Goal: Entertainment & Leisure: Consume media (video, audio)

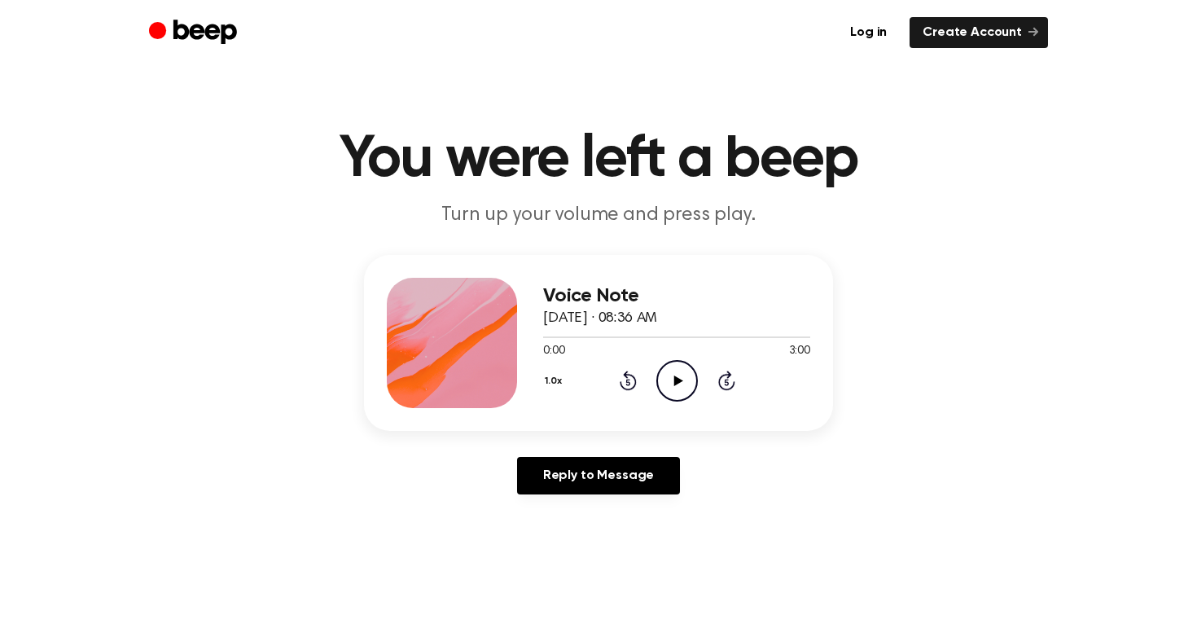
click at [664, 378] on icon "Play Audio" at bounding box center [677, 381] width 42 height 42
click at [664, 378] on icon "Pause Audio" at bounding box center [677, 381] width 42 height 42
click at [664, 378] on icon "Play Audio" at bounding box center [677, 381] width 42 height 42
click at [664, 378] on icon "Pause Audio" at bounding box center [677, 381] width 42 height 42
click at [664, 378] on icon "Play Audio" at bounding box center [677, 381] width 42 height 42
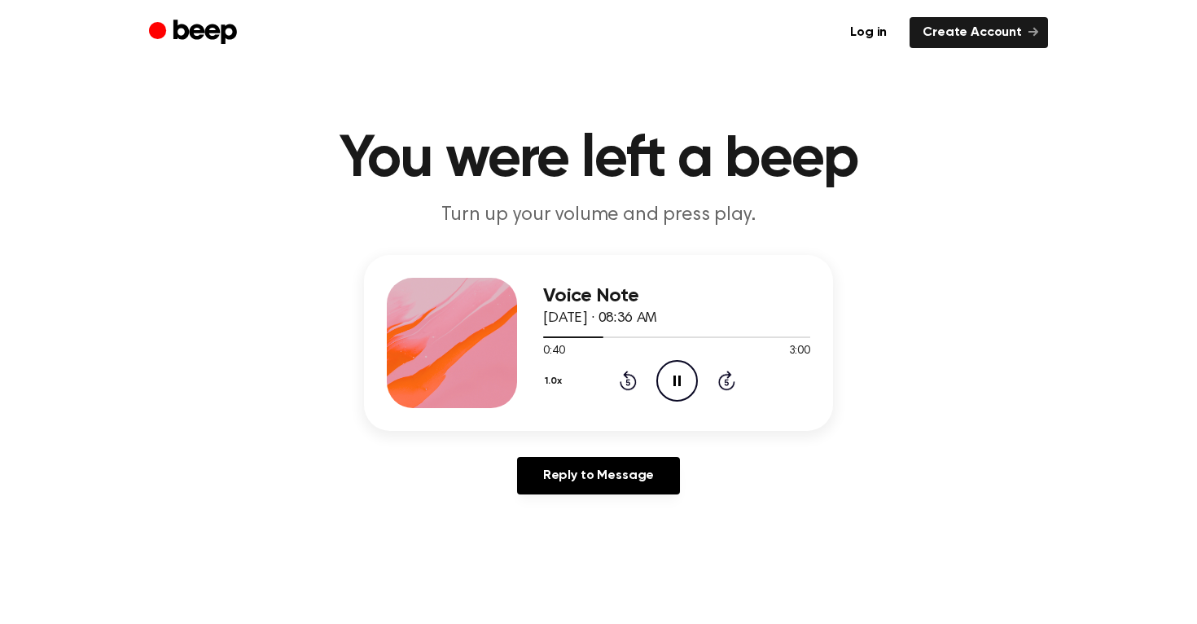
click at [664, 378] on icon "Pause Audio" at bounding box center [677, 381] width 42 height 42
click at [664, 378] on icon "Play Audio" at bounding box center [677, 381] width 42 height 42
click at [664, 378] on icon "Pause Audio" at bounding box center [677, 381] width 42 height 42
click at [629, 379] on icon at bounding box center [627, 382] width 4 height 7
click at [676, 377] on icon at bounding box center [677, 380] width 9 height 11
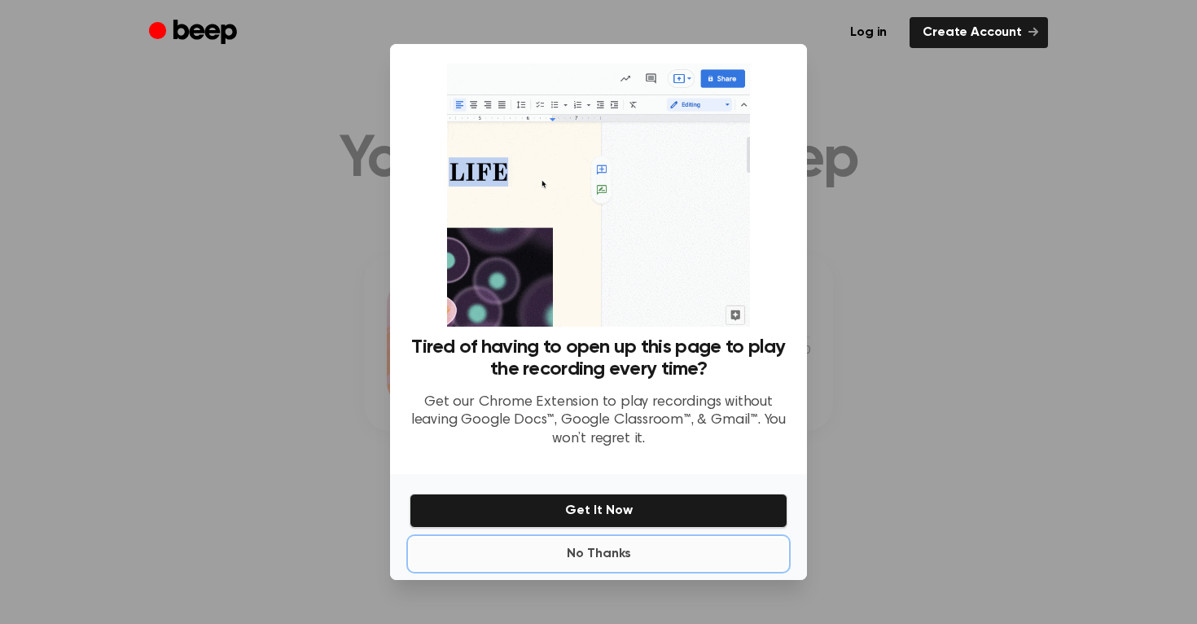
click at [625, 544] on button "No Thanks" at bounding box center [599, 553] width 378 height 33
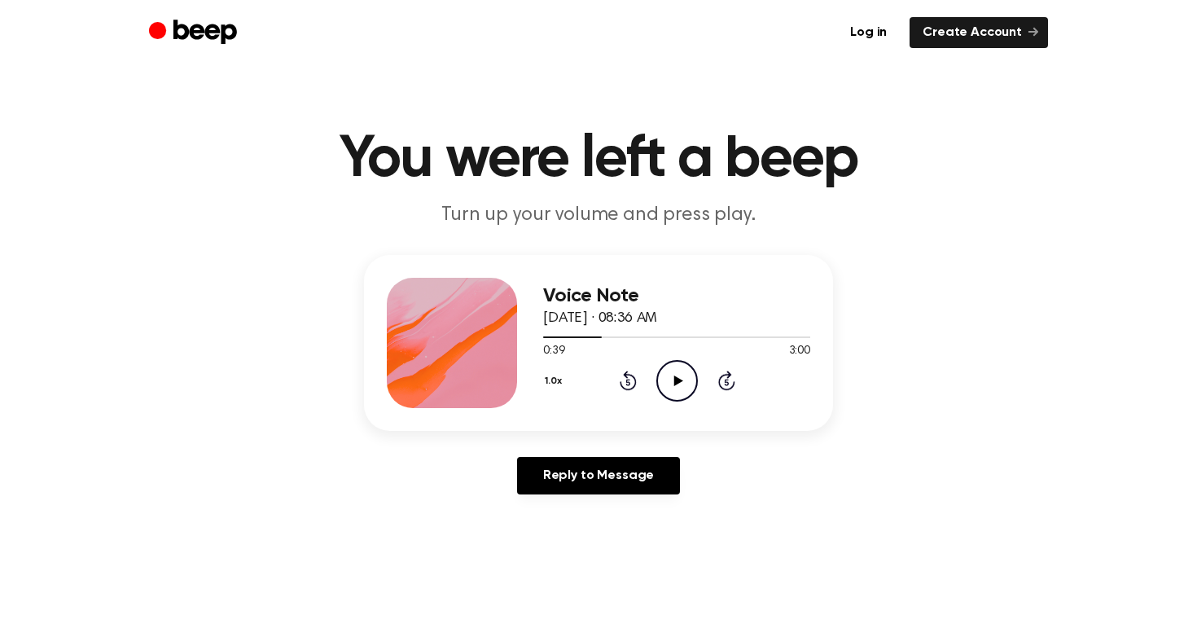
click at [675, 377] on icon at bounding box center [677, 380] width 9 height 11
click at [675, 377] on icon at bounding box center [676, 380] width 7 height 11
click at [628, 384] on icon at bounding box center [627, 382] width 4 height 7
click at [678, 383] on icon "Play Audio" at bounding box center [677, 381] width 42 height 42
click at [663, 383] on icon "Pause Audio" at bounding box center [677, 381] width 42 height 42
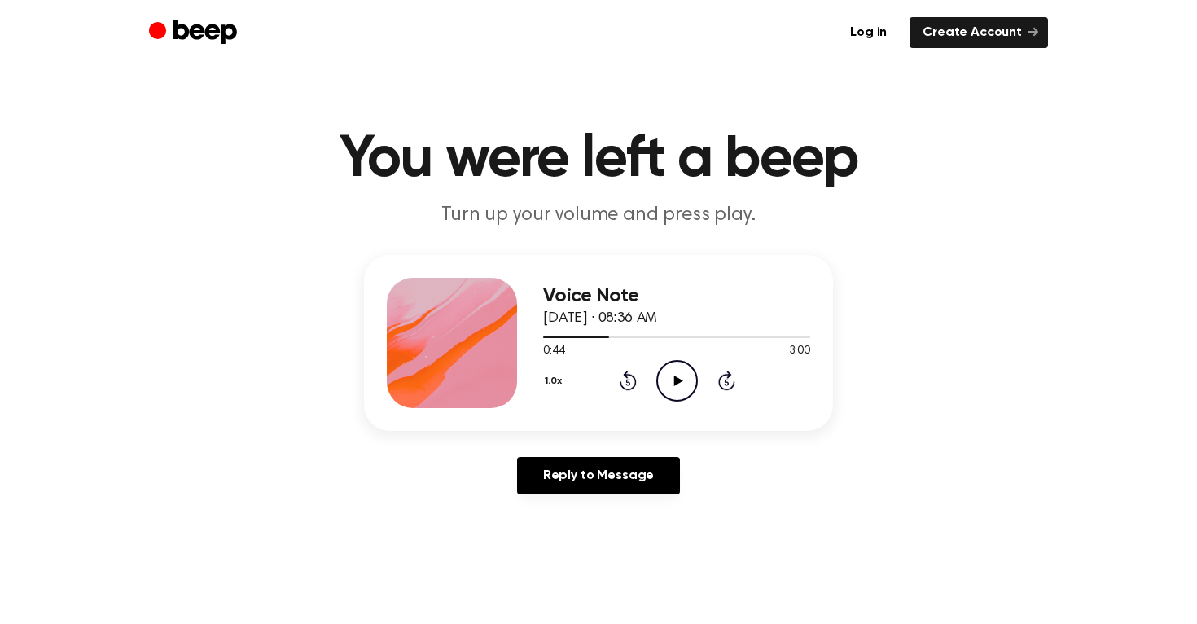
click at [663, 383] on icon "Play Audio" at bounding box center [677, 381] width 42 height 42
click at [663, 383] on icon "Pause Audio" at bounding box center [677, 381] width 42 height 42
click at [663, 384] on icon "Play Audio" at bounding box center [677, 381] width 42 height 42
click at [664, 383] on icon "Pause Audio" at bounding box center [677, 381] width 42 height 42
click at [664, 383] on icon "Play Audio" at bounding box center [677, 381] width 42 height 42
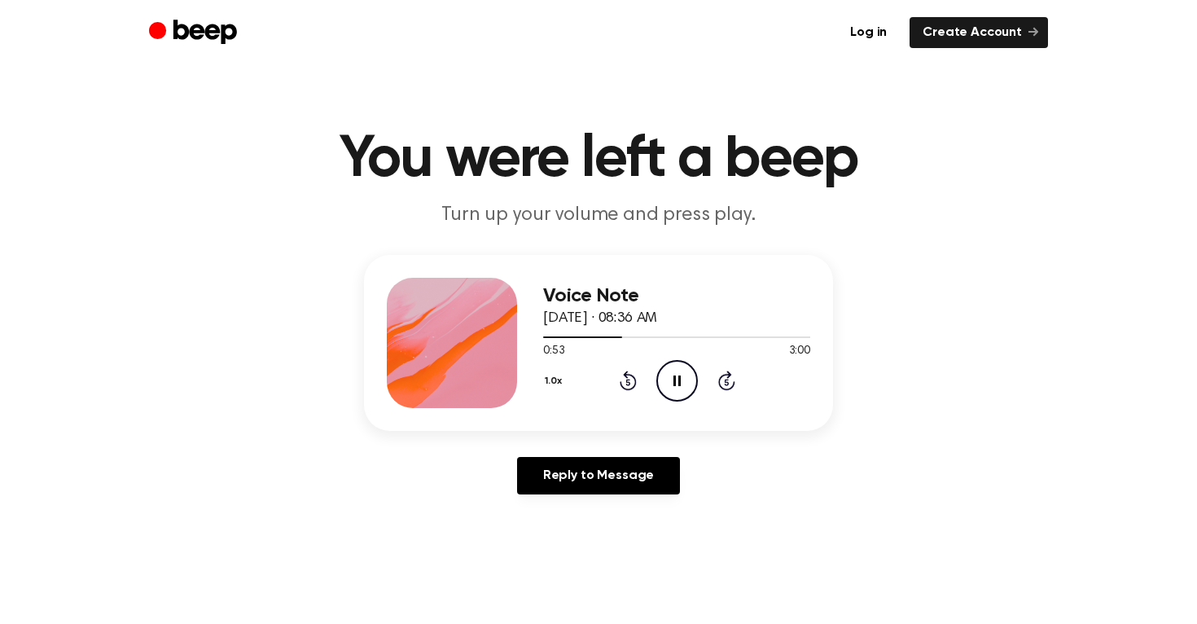
click at [664, 383] on icon "Pause Audio" at bounding box center [677, 381] width 42 height 42
click at [664, 388] on icon "Play Audio" at bounding box center [677, 381] width 42 height 42
click at [664, 388] on icon "Pause Audio" at bounding box center [677, 381] width 42 height 42
click at [629, 383] on icon at bounding box center [627, 382] width 4 height 7
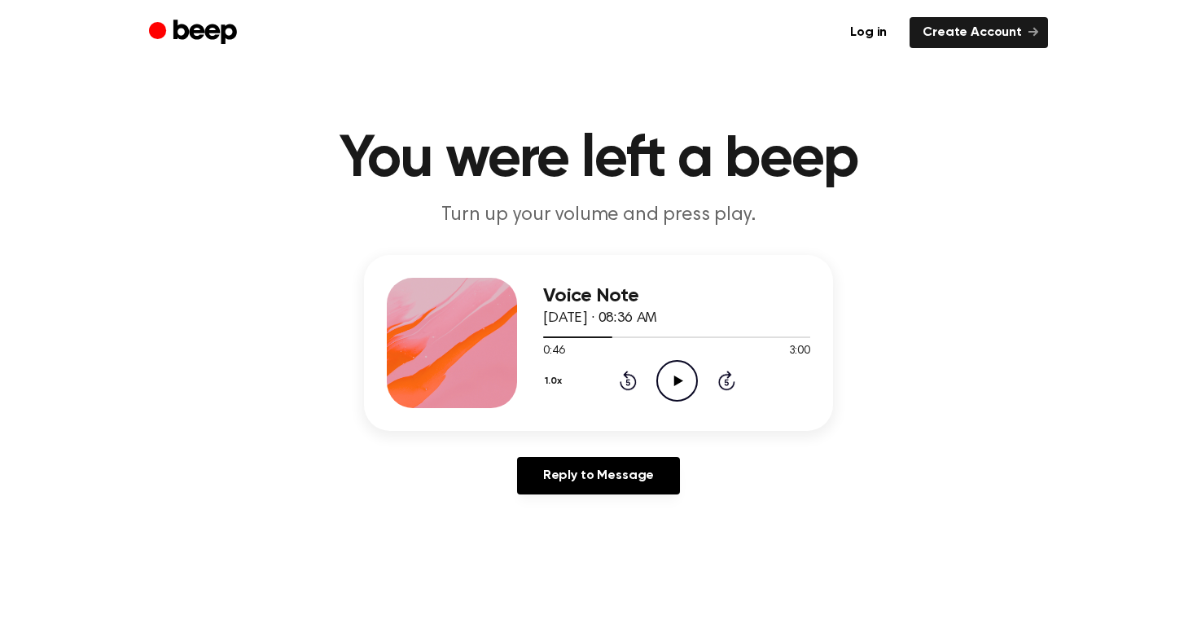
click at [663, 383] on icon "Play Audio" at bounding box center [677, 381] width 42 height 42
click at [663, 383] on icon "Pause Audio" at bounding box center [677, 381] width 42 height 42
click at [663, 383] on icon "Play Audio" at bounding box center [677, 381] width 42 height 42
click at [664, 383] on icon "Pause Audio" at bounding box center [677, 381] width 42 height 42
click at [664, 383] on icon "Play Audio" at bounding box center [677, 381] width 42 height 42
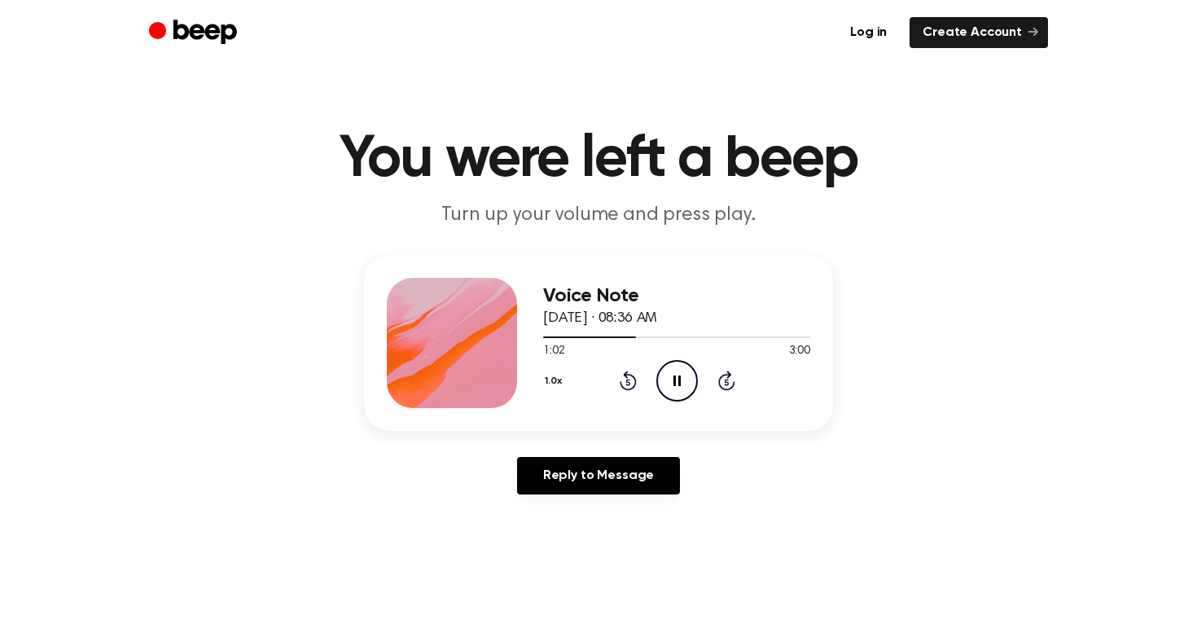
click at [625, 379] on icon "Rewind 5 seconds" at bounding box center [628, 380] width 18 height 21
click at [625, 384] on icon "Rewind 5 seconds" at bounding box center [628, 380] width 18 height 21
click at [684, 378] on icon "Pause Audio" at bounding box center [677, 381] width 42 height 42
click at [633, 383] on icon "Rewind 5 seconds" at bounding box center [628, 380] width 18 height 21
click at [668, 382] on icon "Play Audio" at bounding box center [677, 381] width 42 height 42
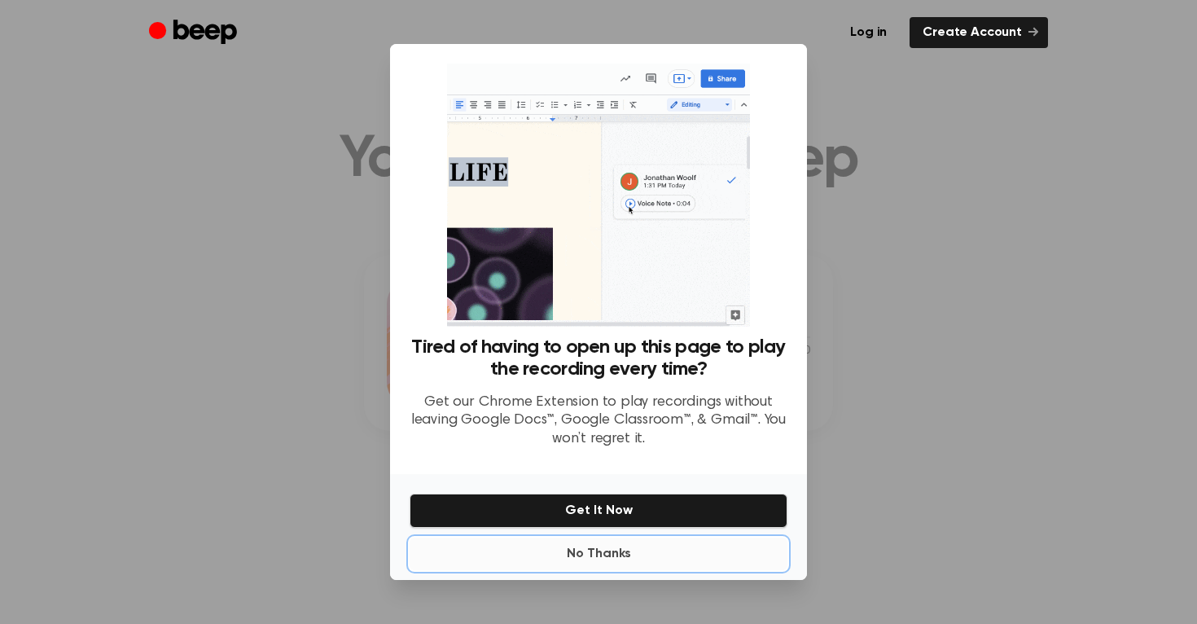
click at [616, 554] on button "No Thanks" at bounding box center [599, 553] width 378 height 33
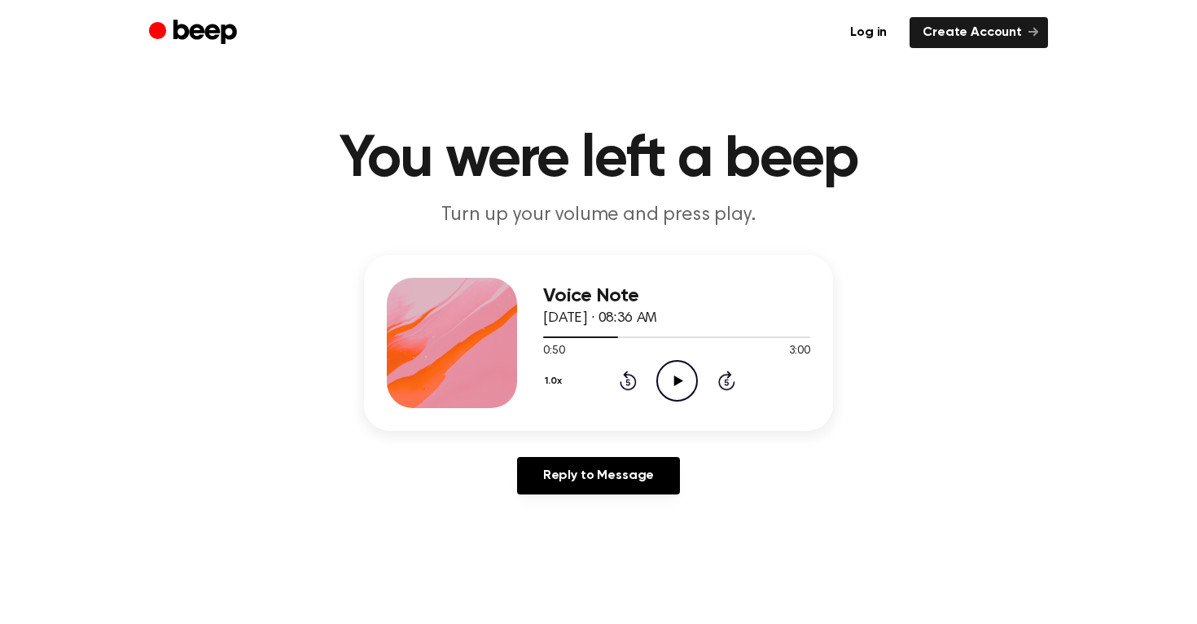
click at [674, 375] on icon at bounding box center [677, 380] width 9 height 11
click at [674, 375] on icon at bounding box center [676, 380] width 7 height 11
click at [623, 375] on icon at bounding box center [628, 380] width 17 height 20
click at [671, 383] on icon "Play Audio" at bounding box center [677, 381] width 42 height 42
click at [672, 387] on icon "Pause Audio" at bounding box center [677, 381] width 42 height 42
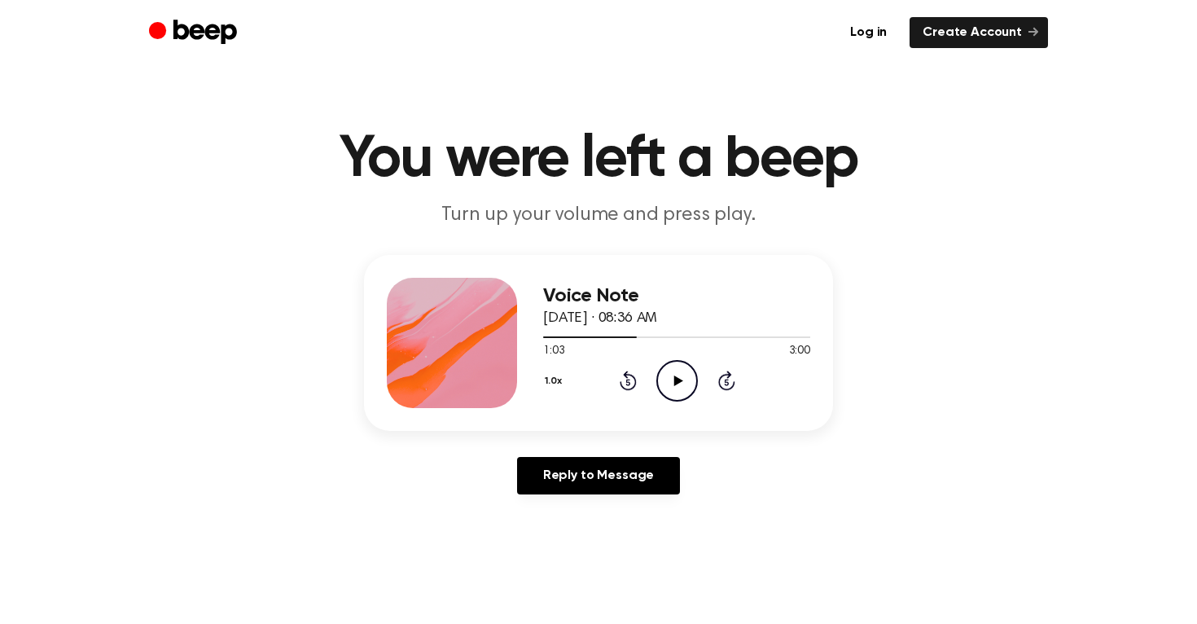
click at [629, 381] on icon "Rewind 5 seconds" at bounding box center [628, 380] width 18 height 21
click at [681, 375] on icon "Play Audio" at bounding box center [677, 381] width 42 height 42
click at [692, 381] on icon "Pause Audio" at bounding box center [677, 381] width 42 height 42
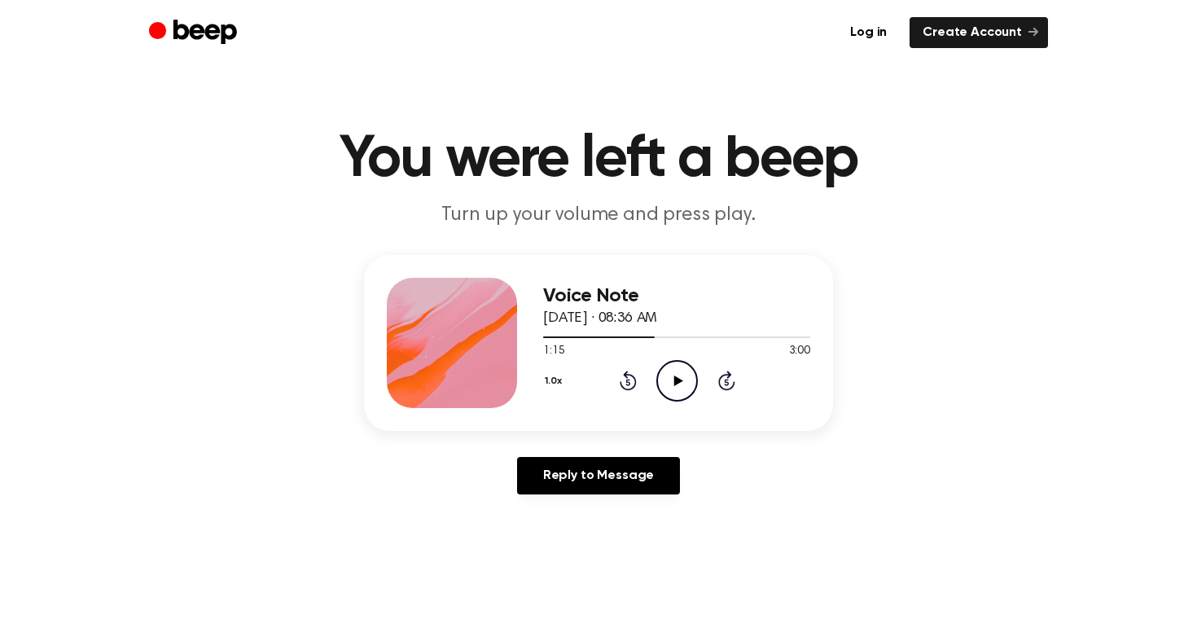
click at [692, 381] on icon "Play Audio" at bounding box center [677, 381] width 42 height 42
click at [692, 381] on icon "Pause Audio" at bounding box center [677, 381] width 42 height 42
click at [630, 379] on icon "Rewind 5 seconds" at bounding box center [628, 380] width 18 height 21
click at [695, 375] on icon "Play Audio" at bounding box center [677, 381] width 42 height 42
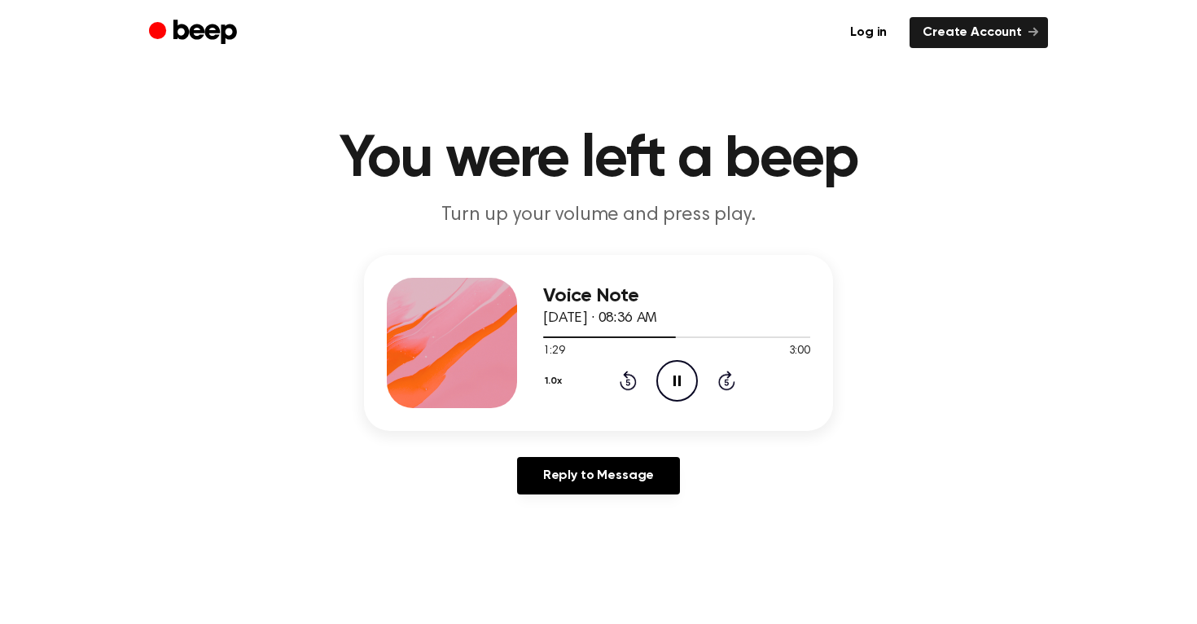
click at [695, 375] on icon "Pause Audio" at bounding box center [677, 381] width 42 height 42
click at [632, 377] on icon "Rewind 5 seconds" at bounding box center [628, 380] width 18 height 21
click at [668, 373] on icon "Play Audio" at bounding box center [677, 381] width 42 height 42
click at [668, 373] on icon "Pause Audio" at bounding box center [677, 381] width 42 height 42
click at [672, 375] on icon "Play Audio" at bounding box center [677, 381] width 42 height 42
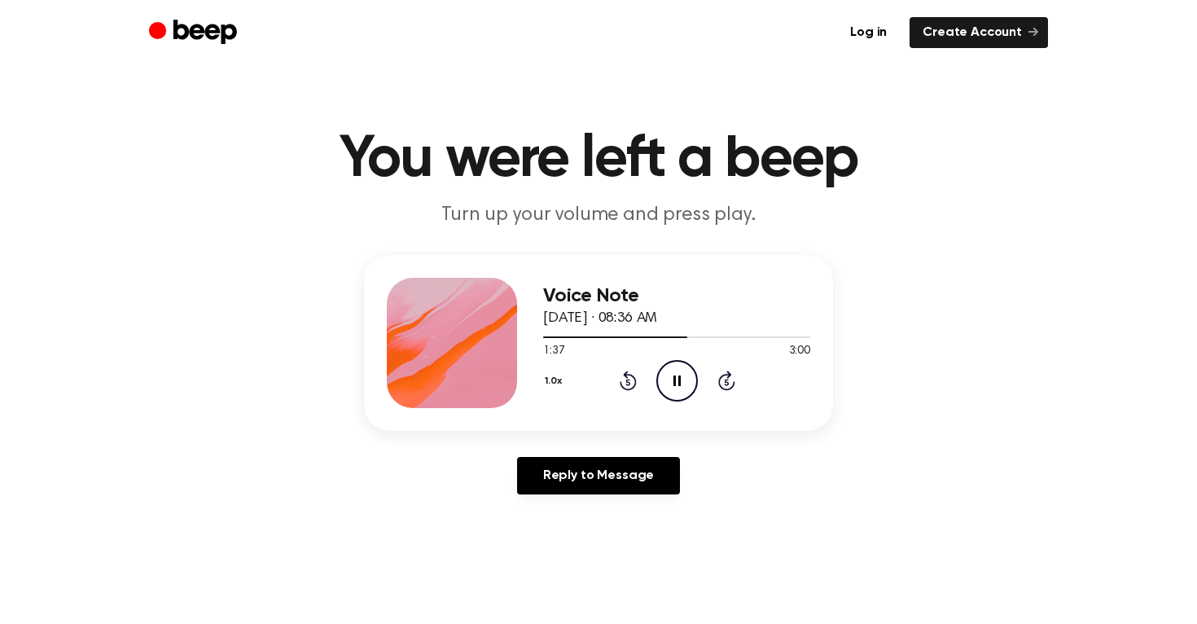
click at [625, 380] on icon at bounding box center [627, 382] width 4 height 7
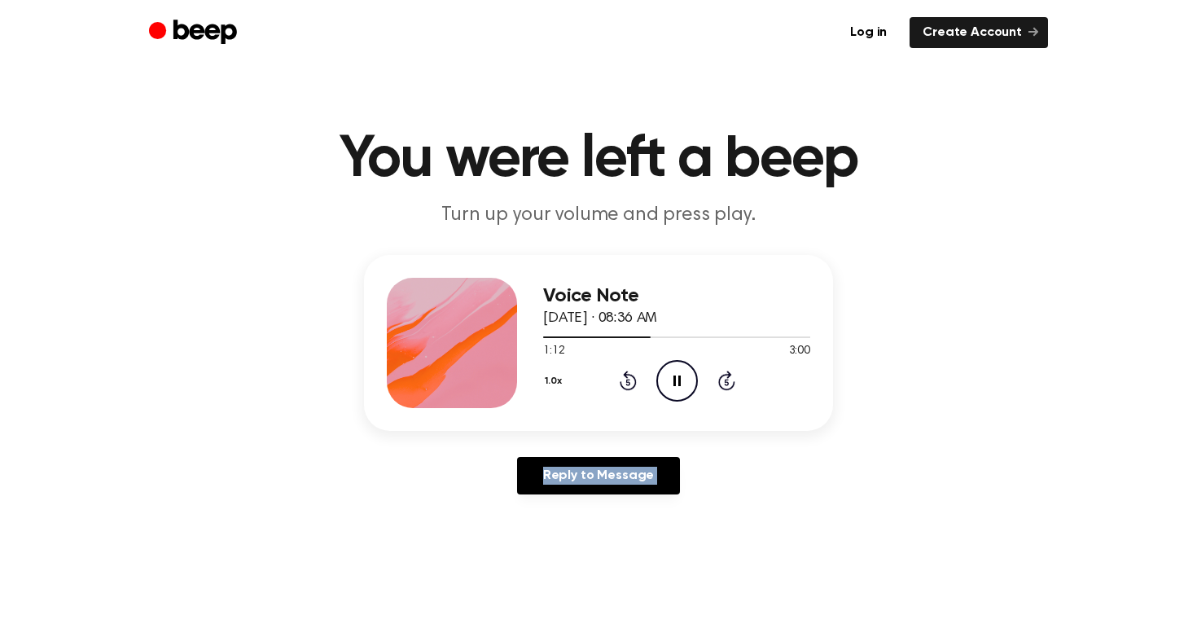
click at [625, 380] on icon at bounding box center [627, 382] width 4 height 7
click at [622, 374] on icon at bounding box center [628, 380] width 17 height 20
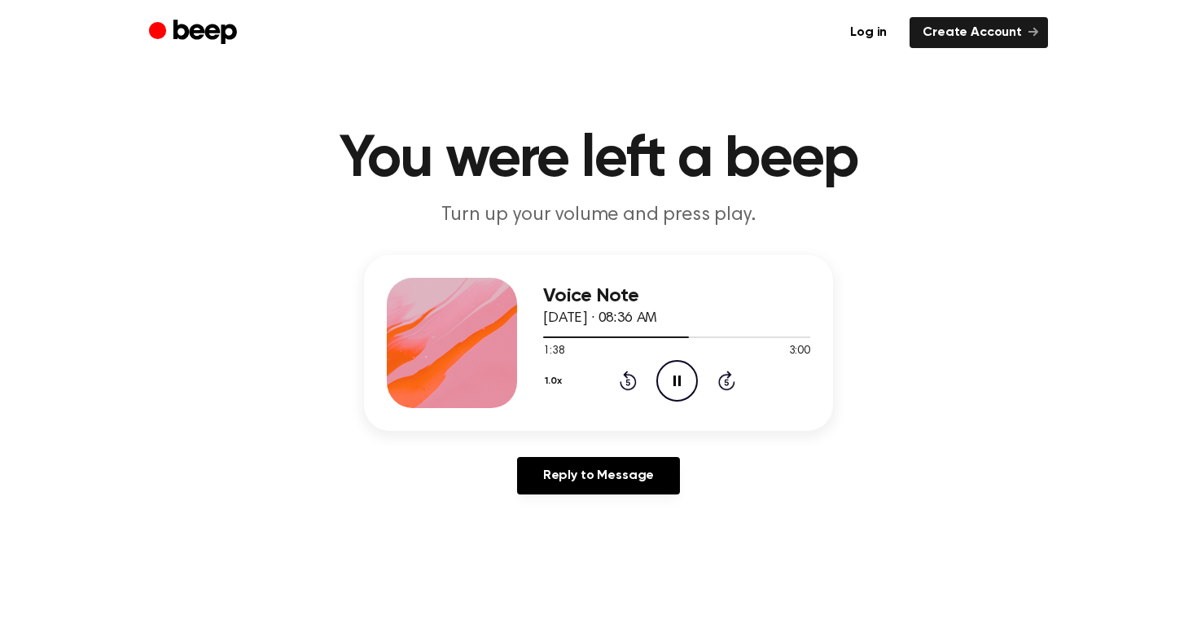
click at [677, 384] on icon "Pause Audio" at bounding box center [677, 381] width 42 height 42
click at [621, 373] on icon "Rewind 5 seconds" at bounding box center [628, 380] width 18 height 21
click at [677, 388] on icon "Play Audio" at bounding box center [677, 381] width 42 height 42
click at [677, 388] on icon "Pause Audio" at bounding box center [677, 381] width 42 height 42
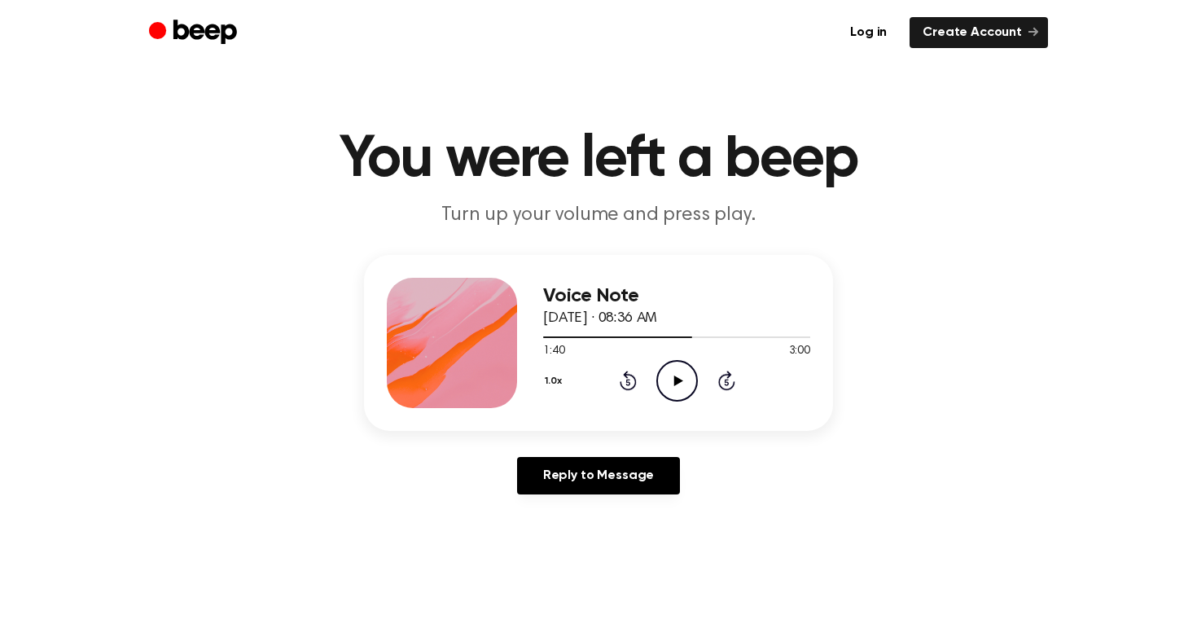
click at [619, 376] on icon "Rewind 5 seconds" at bounding box center [628, 380] width 18 height 21
click at [669, 375] on icon "Play Audio" at bounding box center [677, 381] width 42 height 42
click at [681, 380] on icon "Pause Audio" at bounding box center [677, 381] width 42 height 42
click at [681, 380] on icon at bounding box center [677, 380] width 9 height 11
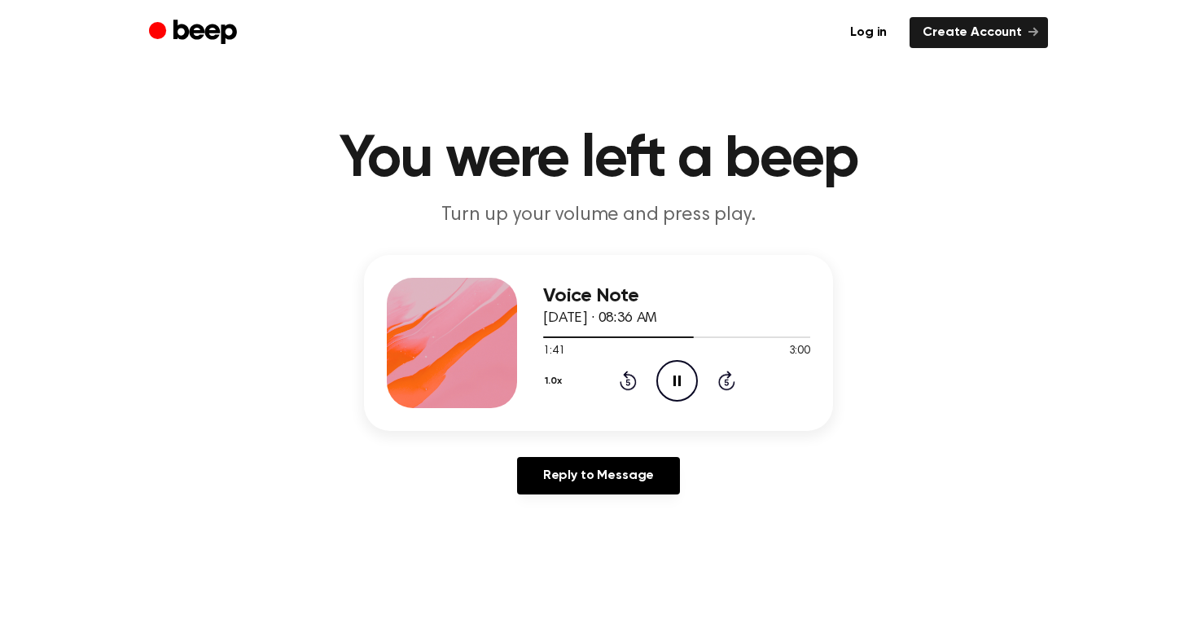
click at [681, 379] on icon "Pause Audio" at bounding box center [677, 381] width 42 height 42
click at [681, 379] on icon at bounding box center [677, 380] width 9 height 11
click at [681, 379] on icon "Pause Audio" at bounding box center [677, 381] width 42 height 42
click at [681, 379] on icon at bounding box center [677, 380] width 9 height 11
click at [695, 378] on icon "Pause Audio" at bounding box center [677, 381] width 42 height 42
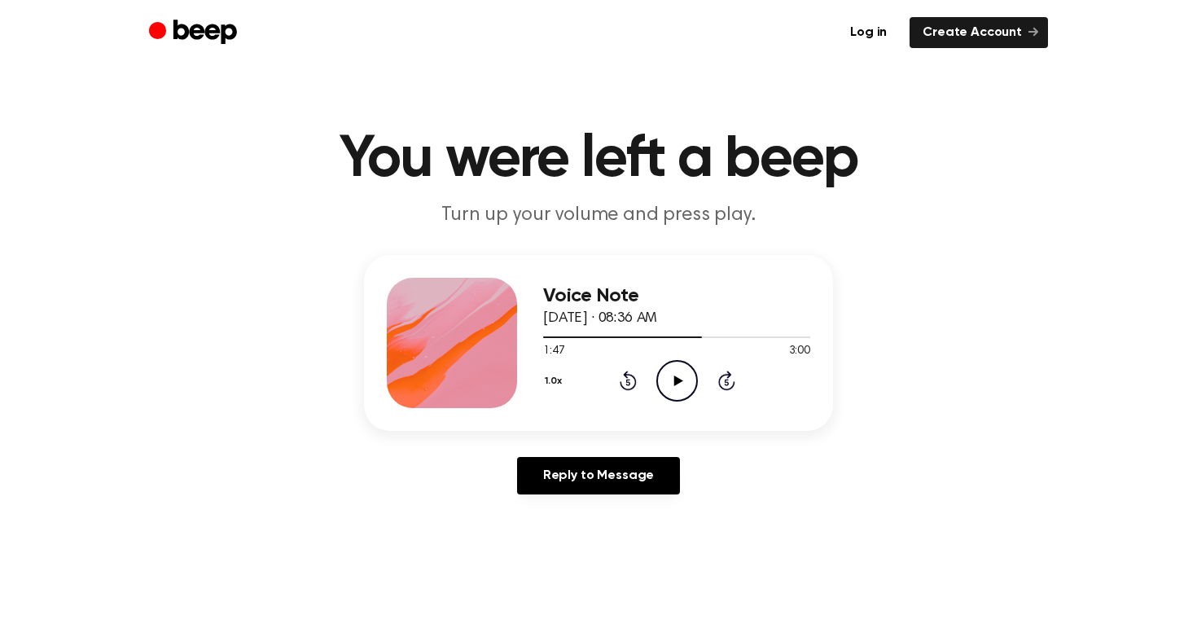
click at [695, 378] on icon "Play Audio" at bounding box center [677, 381] width 42 height 42
click at [695, 378] on icon "Pause Audio" at bounding box center [677, 381] width 42 height 42
click at [695, 378] on icon "Play Audio" at bounding box center [677, 381] width 42 height 42
click at [695, 378] on icon "Pause Audio" at bounding box center [677, 381] width 42 height 42
click at [695, 378] on icon "Play Audio" at bounding box center [677, 381] width 42 height 42
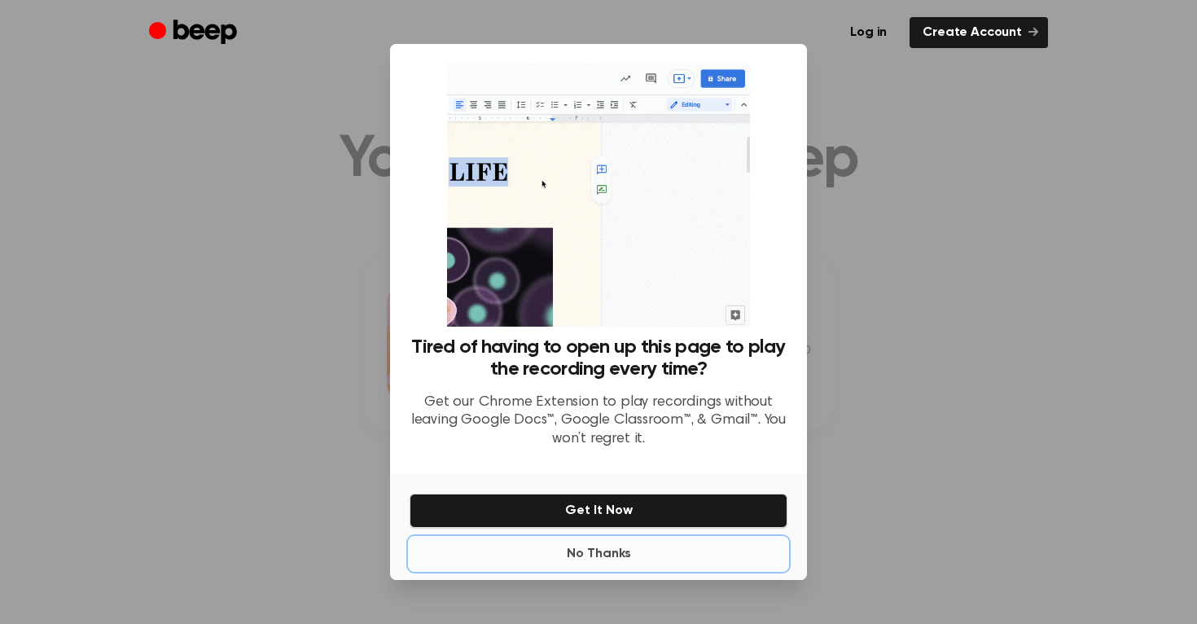
click at [616, 537] on button "No Thanks" at bounding box center [599, 553] width 378 height 33
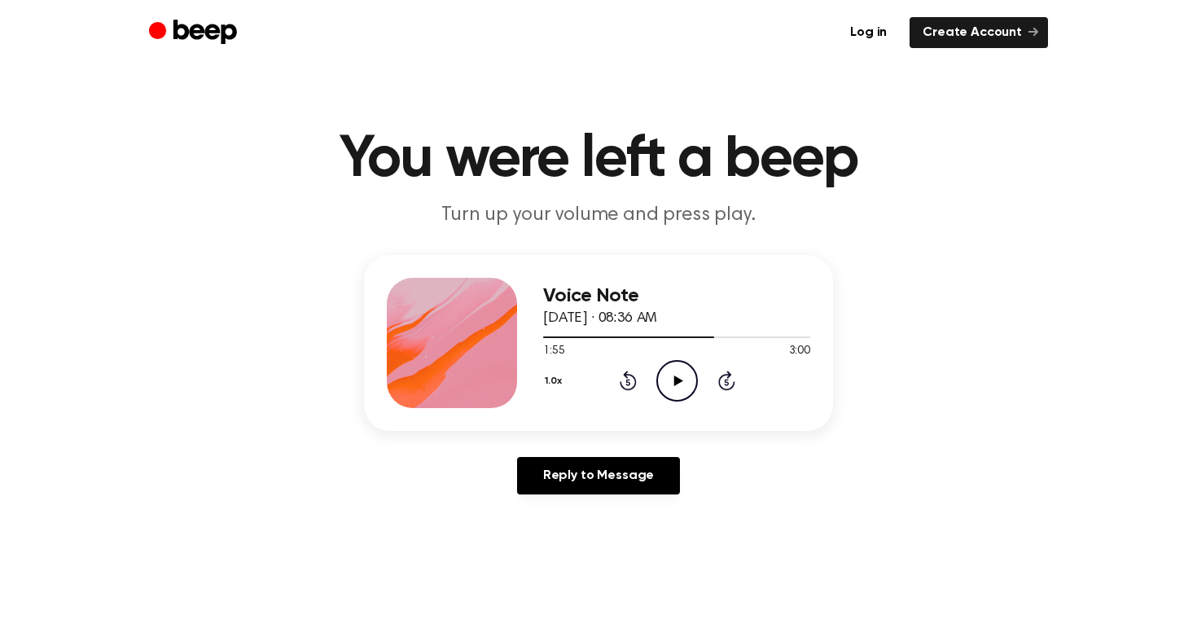
click at [671, 375] on icon "Play Audio" at bounding box center [677, 381] width 42 height 42
click at [676, 379] on icon "Pause Audio" at bounding box center [677, 381] width 42 height 42
click at [624, 383] on icon "Rewind 5 seconds" at bounding box center [628, 380] width 18 height 21
click at [674, 377] on icon at bounding box center [677, 380] width 9 height 11
click at [674, 378] on icon at bounding box center [676, 380] width 7 height 11
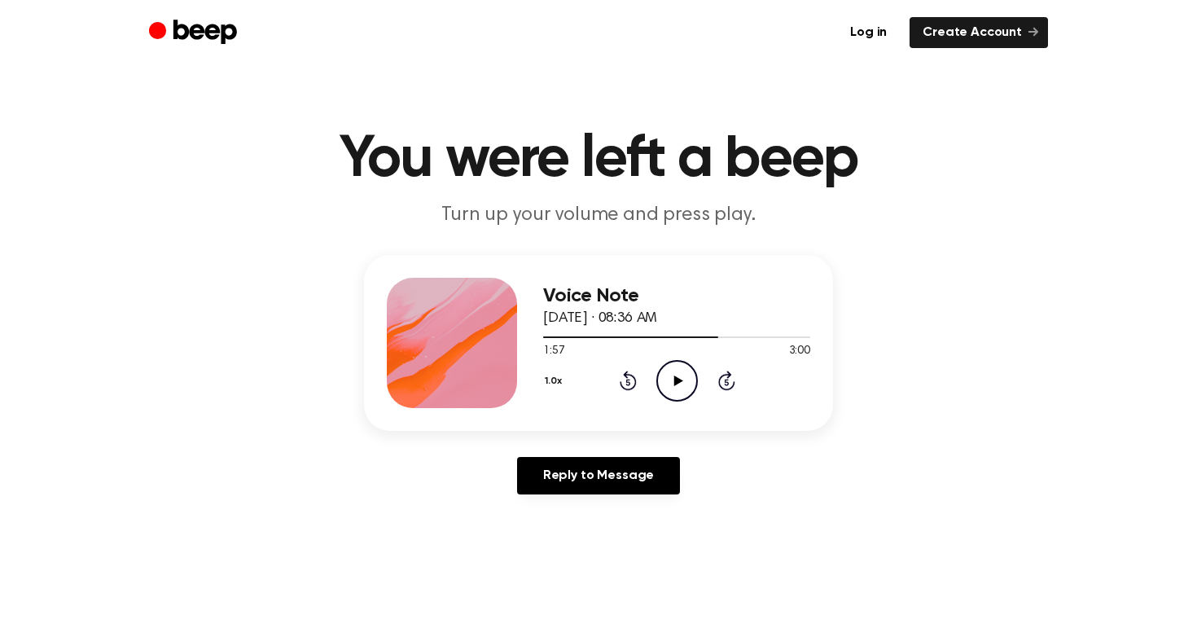
click at [674, 378] on icon at bounding box center [677, 380] width 9 height 11
click at [677, 382] on icon "Pause Audio" at bounding box center [677, 381] width 42 height 42
click at [677, 382] on icon at bounding box center [677, 380] width 9 height 11
click at [677, 384] on icon "Pause Audio" at bounding box center [677, 381] width 42 height 42
click at [677, 383] on icon "Play Audio" at bounding box center [677, 381] width 42 height 42
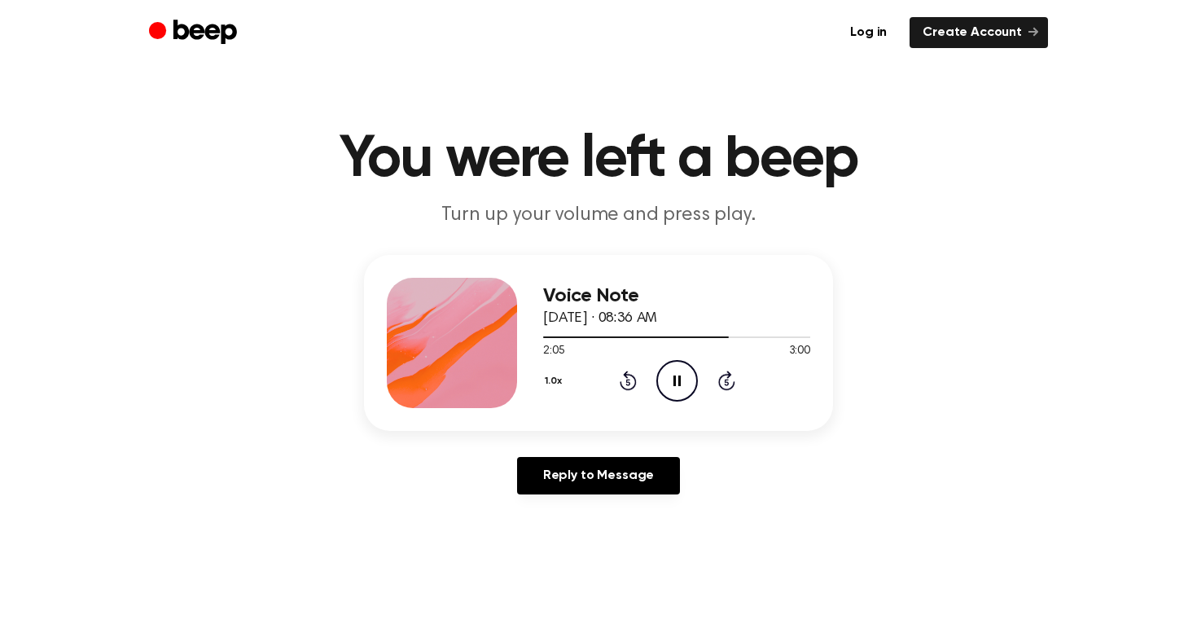
click at [679, 379] on icon at bounding box center [676, 380] width 7 height 11
click at [679, 379] on icon at bounding box center [677, 380] width 9 height 11
click at [679, 382] on icon at bounding box center [676, 380] width 7 height 11
click at [679, 382] on icon "Play Audio" at bounding box center [677, 381] width 42 height 42
click at [677, 382] on icon at bounding box center [676, 380] width 7 height 11
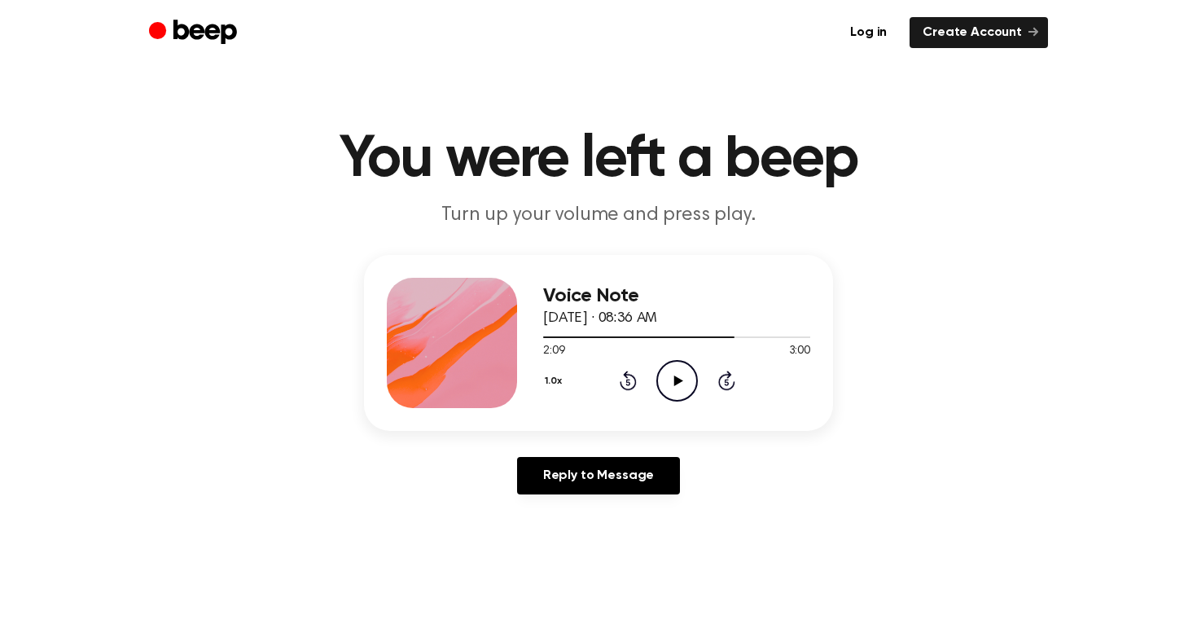
click at [629, 372] on icon "Rewind 5 seconds" at bounding box center [628, 380] width 18 height 21
click at [671, 376] on icon "Play Audio" at bounding box center [677, 381] width 42 height 42
click at [672, 376] on icon "Pause Audio" at bounding box center [677, 381] width 42 height 42
click at [672, 376] on icon "Play Audio" at bounding box center [677, 381] width 42 height 42
click at [673, 377] on icon "Pause Audio" at bounding box center [677, 381] width 42 height 42
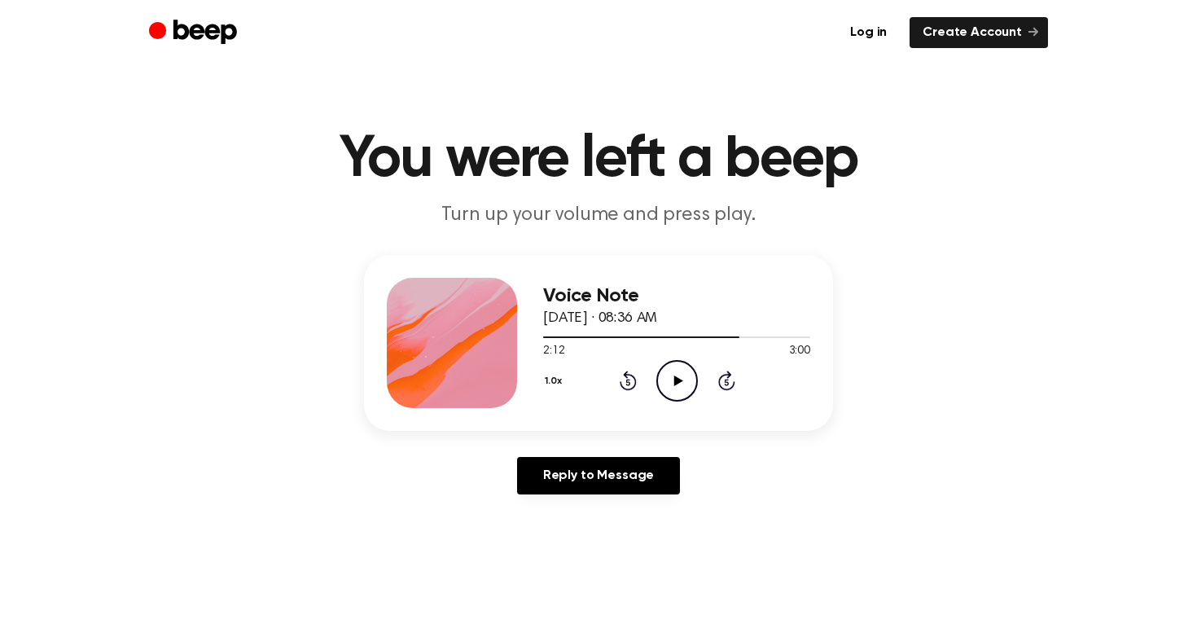
click at [673, 377] on icon "Play Audio" at bounding box center [677, 381] width 42 height 42
click at [673, 377] on icon "Pause Audio" at bounding box center [677, 381] width 42 height 42
click at [673, 378] on icon "Play Audio" at bounding box center [677, 381] width 42 height 42
click at [673, 379] on icon "Pause Audio" at bounding box center [677, 381] width 42 height 42
click at [673, 379] on icon "Play Audio" at bounding box center [677, 381] width 42 height 42
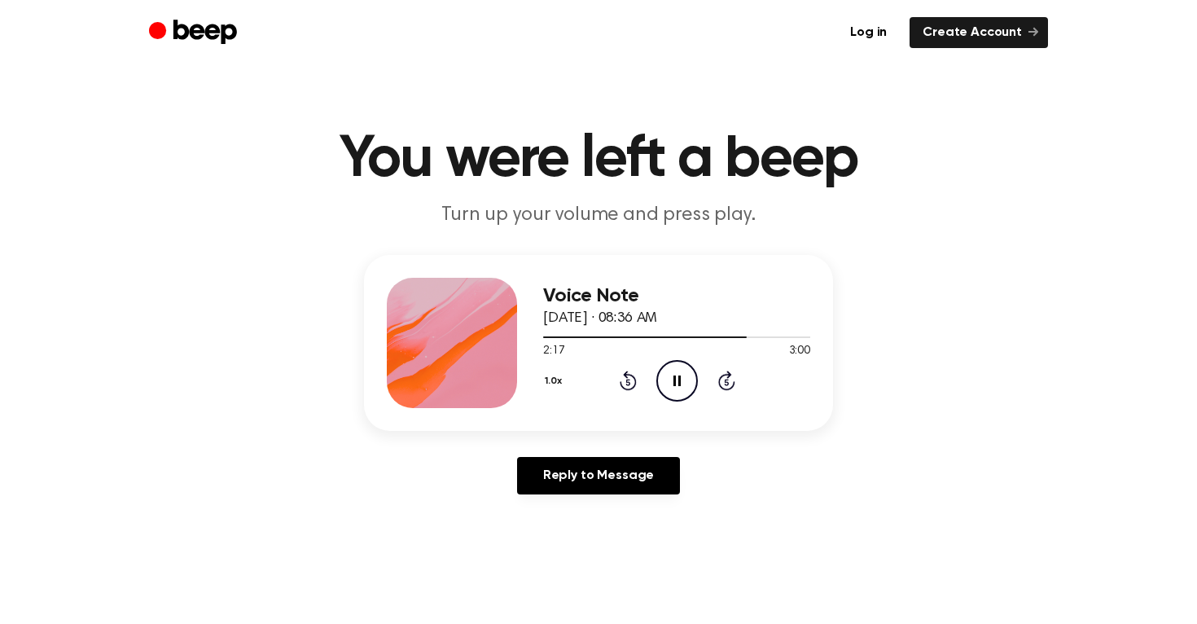
click at [673, 379] on icon at bounding box center [676, 380] width 7 height 11
click at [673, 379] on icon "Play Audio" at bounding box center [677, 381] width 42 height 42
click at [675, 379] on icon "Pause Audio" at bounding box center [677, 381] width 42 height 42
click at [676, 380] on icon at bounding box center [677, 380] width 9 height 11
click at [676, 379] on icon "Pause Audio" at bounding box center [677, 381] width 42 height 42
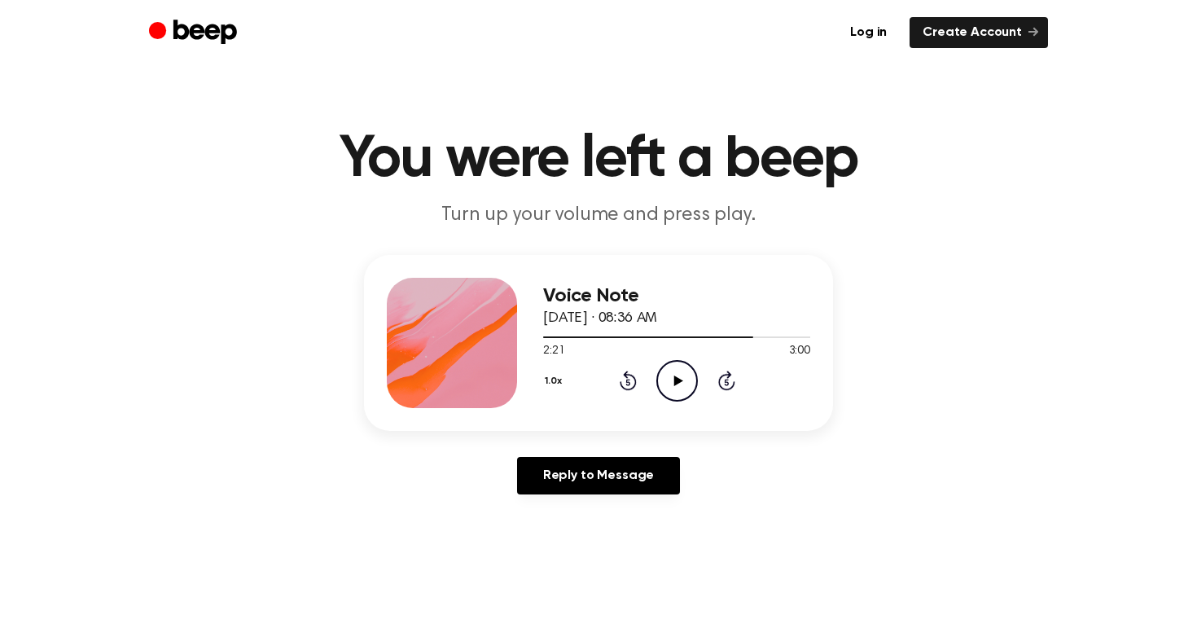
click at [676, 379] on icon at bounding box center [677, 380] width 9 height 11
click at [676, 379] on icon "Pause Audio" at bounding box center [677, 381] width 42 height 42
click at [625, 374] on icon at bounding box center [628, 380] width 17 height 20
click at [683, 380] on icon "Play Audio" at bounding box center [677, 381] width 42 height 42
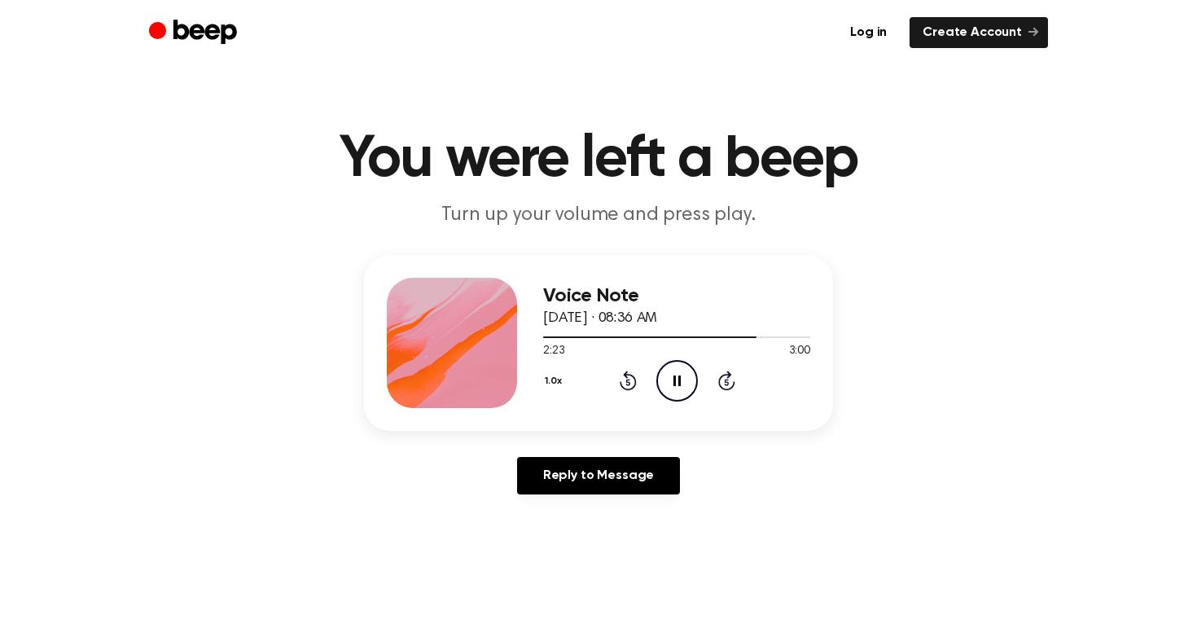
click at [683, 380] on icon "Pause Audio" at bounding box center [677, 381] width 42 height 42
click at [625, 376] on icon at bounding box center [628, 380] width 17 height 20
click at [675, 380] on icon at bounding box center [677, 380] width 9 height 11
click at [674, 382] on icon at bounding box center [676, 380] width 7 height 11
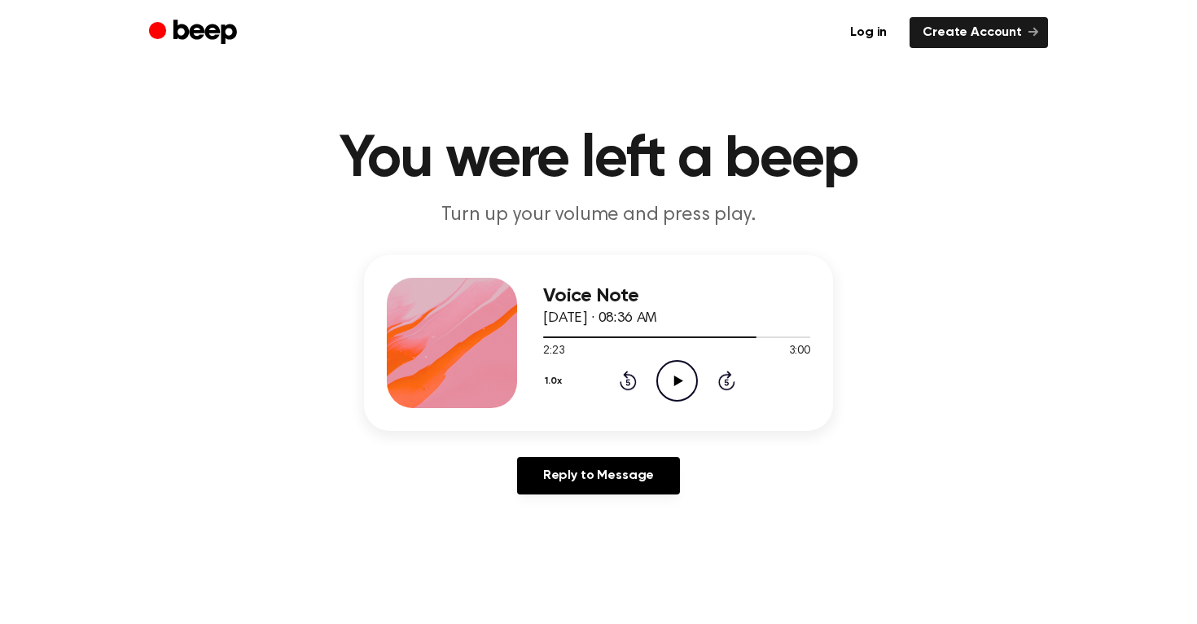
click at [674, 382] on icon at bounding box center [677, 380] width 9 height 11
click at [674, 382] on icon at bounding box center [676, 380] width 7 height 11
click at [674, 382] on icon at bounding box center [677, 380] width 9 height 11
click at [674, 383] on icon at bounding box center [676, 380] width 7 height 11
click at [674, 383] on icon at bounding box center [677, 380] width 9 height 11
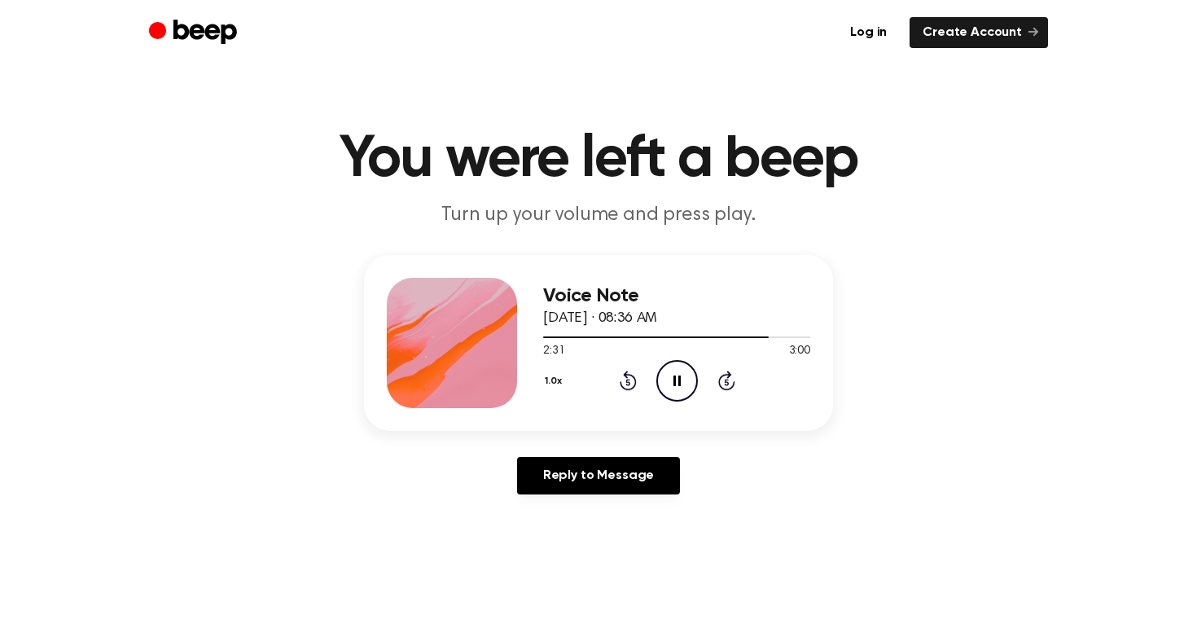
click at [673, 385] on icon "Pause Audio" at bounding box center [677, 381] width 42 height 42
click at [673, 385] on icon "Play Audio" at bounding box center [677, 381] width 42 height 42
click at [672, 385] on icon "Pause Audio" at bounding box center [677, 381] width 42 height 42
click at [672, 385] on icon "Play Audio" at bounding box center [677, 381] width 42 height 42
click at [673, 385] on icon "Pause Audio" at bounding box center [677, 381] width 42 height 42
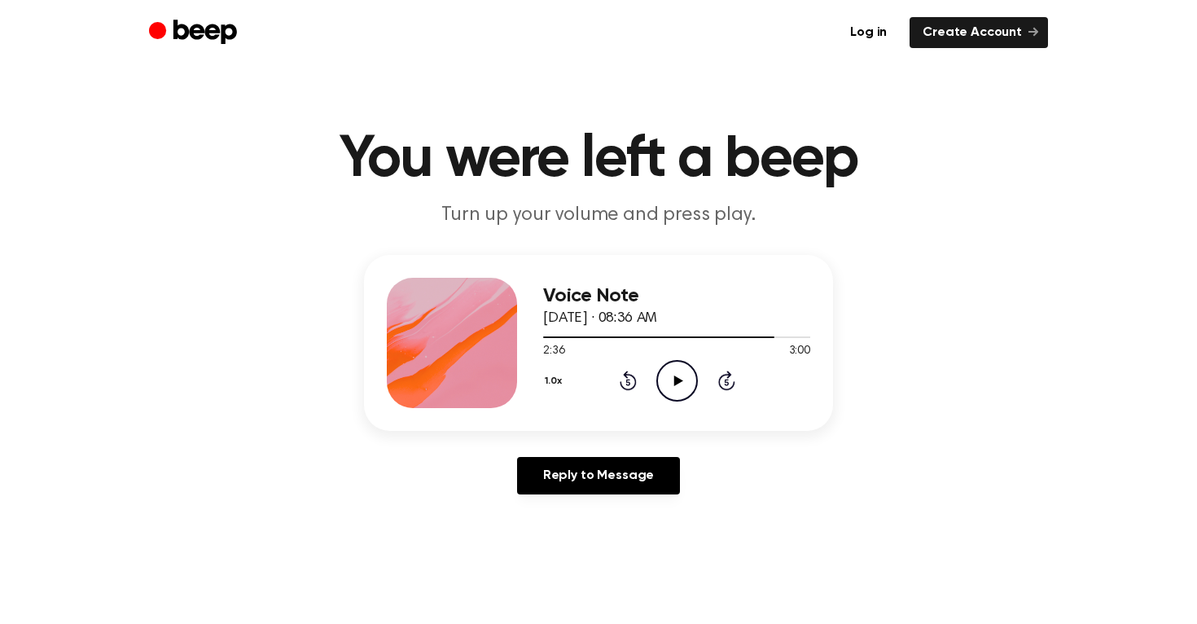
click at [673, 385] on icon "Play Audio" at bounding box center [677, 381] width 42 height 42
click at [673, 386] on icon "Pause Audio" at bounding box center [677, 381] width 42 height 42
click at [673, 386] on icon "Play Audio" at bounding box center [677, 381] width 42 height 42
click at [673, 384] on icon "Pause Audio" at bounding box center [677, 381] width 42 height 42
click at [623, 382] on icon "Rewind 5 seconds" at bounding box center [628, 380] width 18 height 21
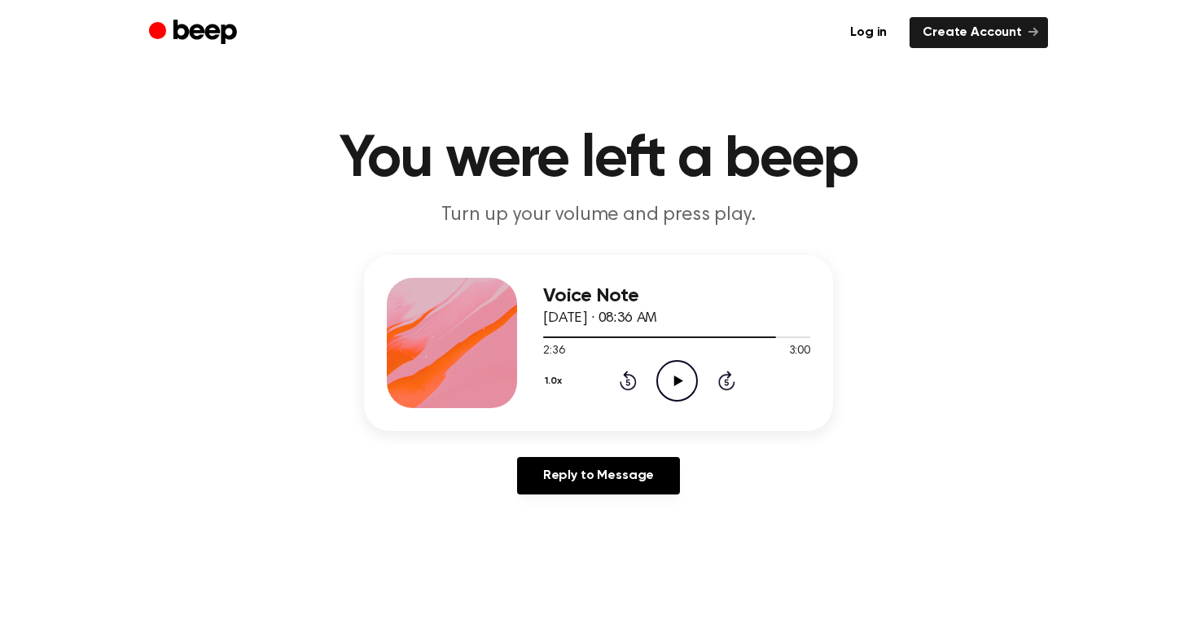
click at [666, 380] on icon "Play Audio" at bounding box center [677, 381] width 42 height 42
click at [666, 379] on icon "Pause Audio" at bounding box center [677, 381] width 42 height 42
click at [666, 379] on icon "Play Audio" at bounding box center [677, 381] width 42 height 42
click at [664, 384] on icon "Pause Audio" at bounding box center [677, 381] width 42 height 42
click at [664, 384] on icon "Play Audio" at bounding box center [677, 381] width 42 height 42
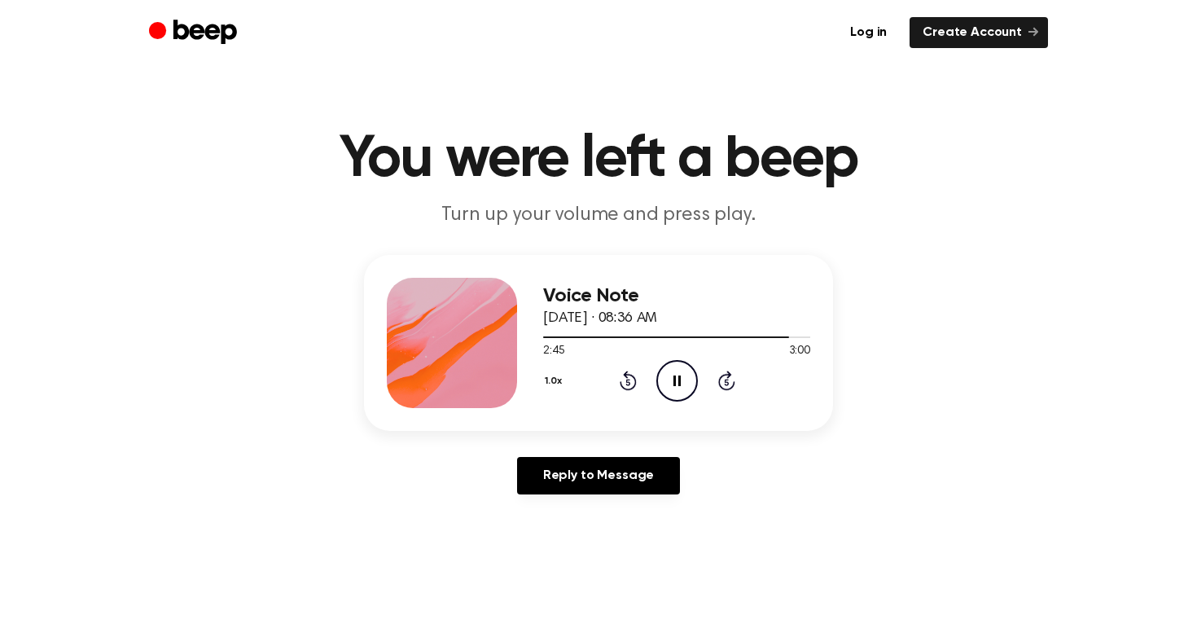
click at [666, 387] on icon "Pause Audio" at bounding box center [677, 381] width 42 height 42
click at [667, 388] on icon "Play Audio" at bounding box center [677, 381] width 42 height 42
click at [668, 389] on icon "Pause Audio" at bounding box center [677, 381] width 42 height 42
click at [668, 389] on icon "Play Audio" at bounding box center [677, 381] width 42 height 42
click at [681, 376] on icon "Play Audio" at bounding box center [677, 381] width 42 height 42
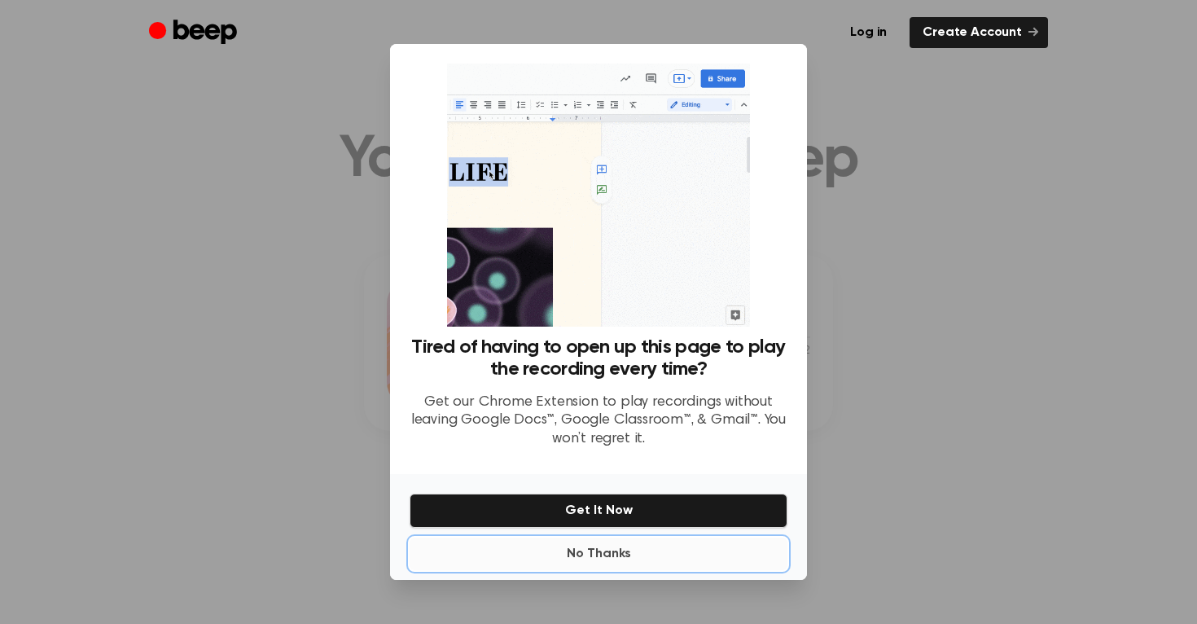
click at [611, 552] on button "No Thanks" at bounding box center [599, 553] width 378 height 33
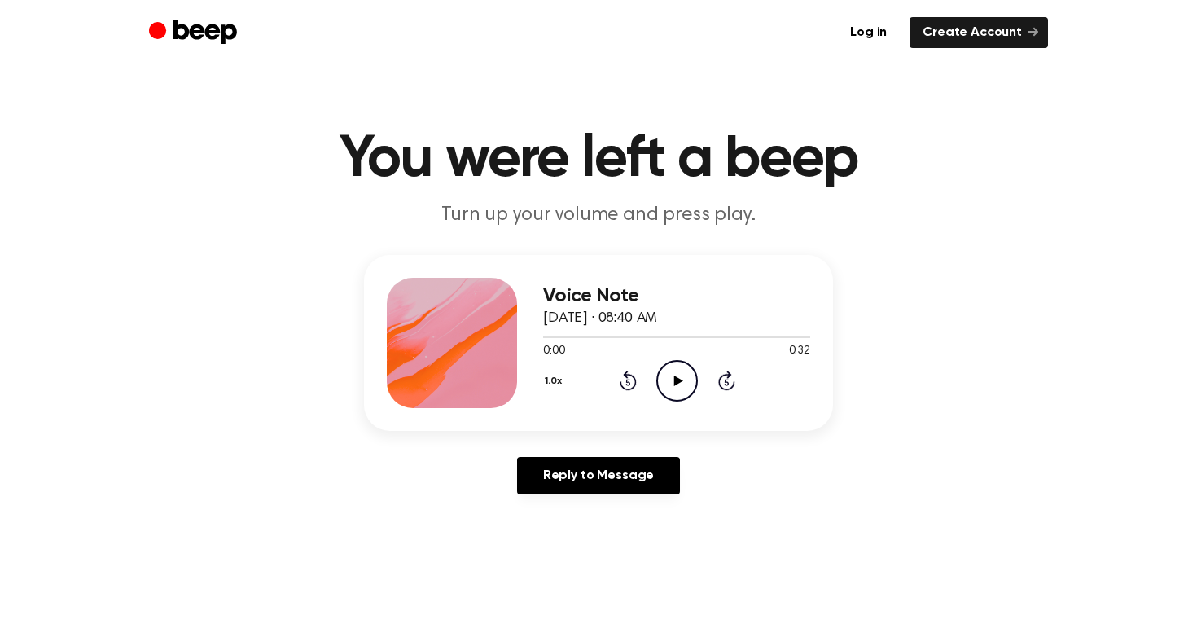
click at [671, 381] on icon "Play Audio" at bounding box center [677, 381] width 42 height 42
click at [671, 381] on icon "Pause Audio" at bounding box center [677, 381] width 42 height 42
click at [671, 381] on icon "Play Audio" at bounding box center [677, 381] width 42 height 42
click at [671, 382] on icon "Pause Audio" at bounding box center [677, 381] width 42 height 42
click at [671, 382] on icon "Play Audio" at bounding box center [677, 381] width 42 height 42
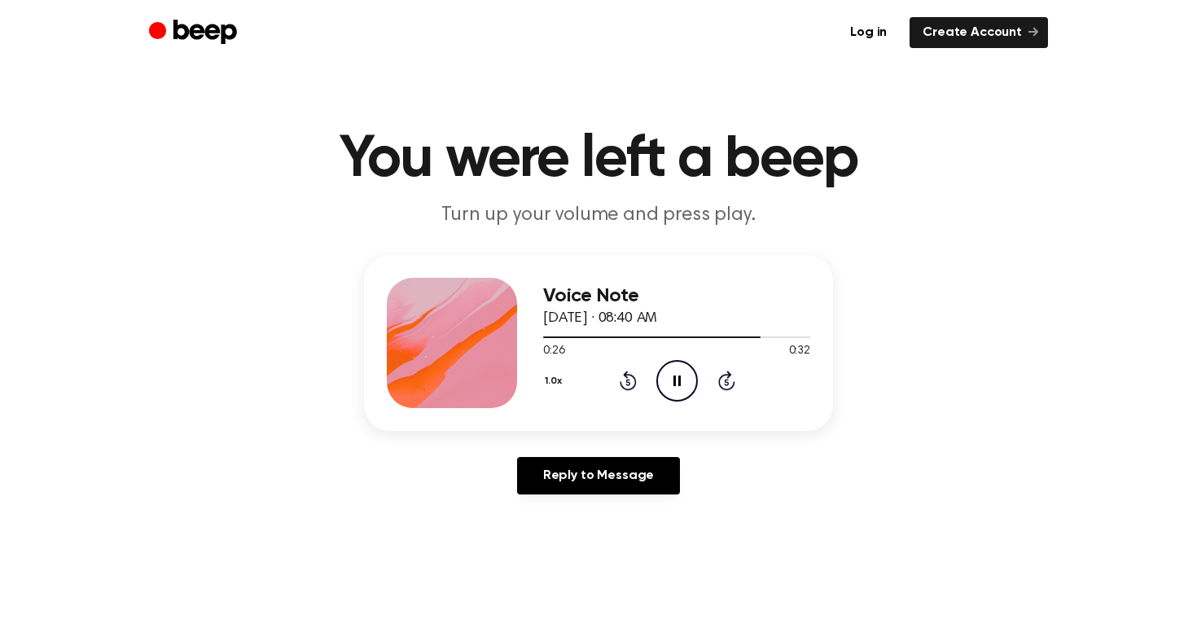
click at [671, 382] on icon "Pause Audio" at bounding box center [677, 381] width 42 height 42
